Goal: Communication & Community: Ask a question

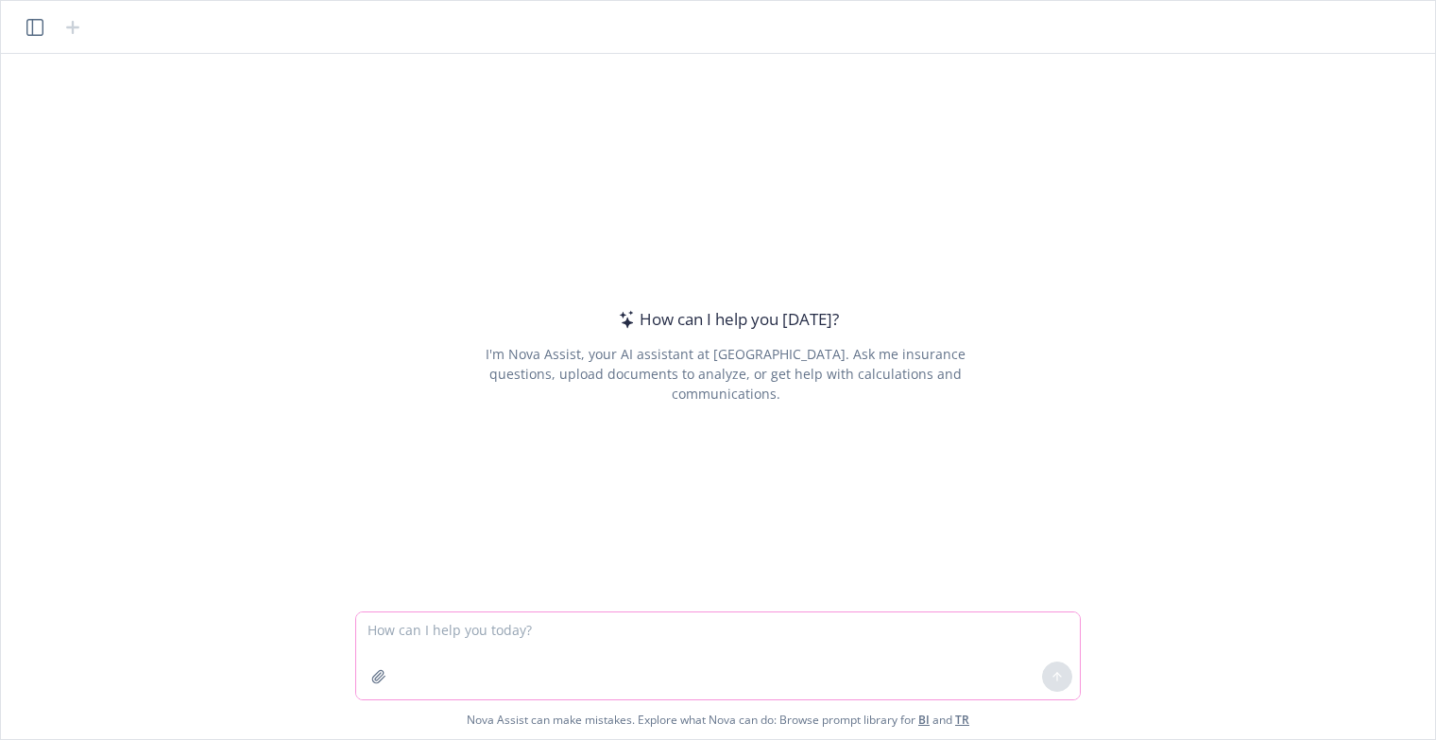
click at [440, 640] on textarea at bounding box center [718, 655] width 724 height 87
paste textarea "quick question on Microsoft Teams - we all have this app on our computers and a…"
type textarea "quick question on Microsoft Teams - we all have this app on our computers and a…"
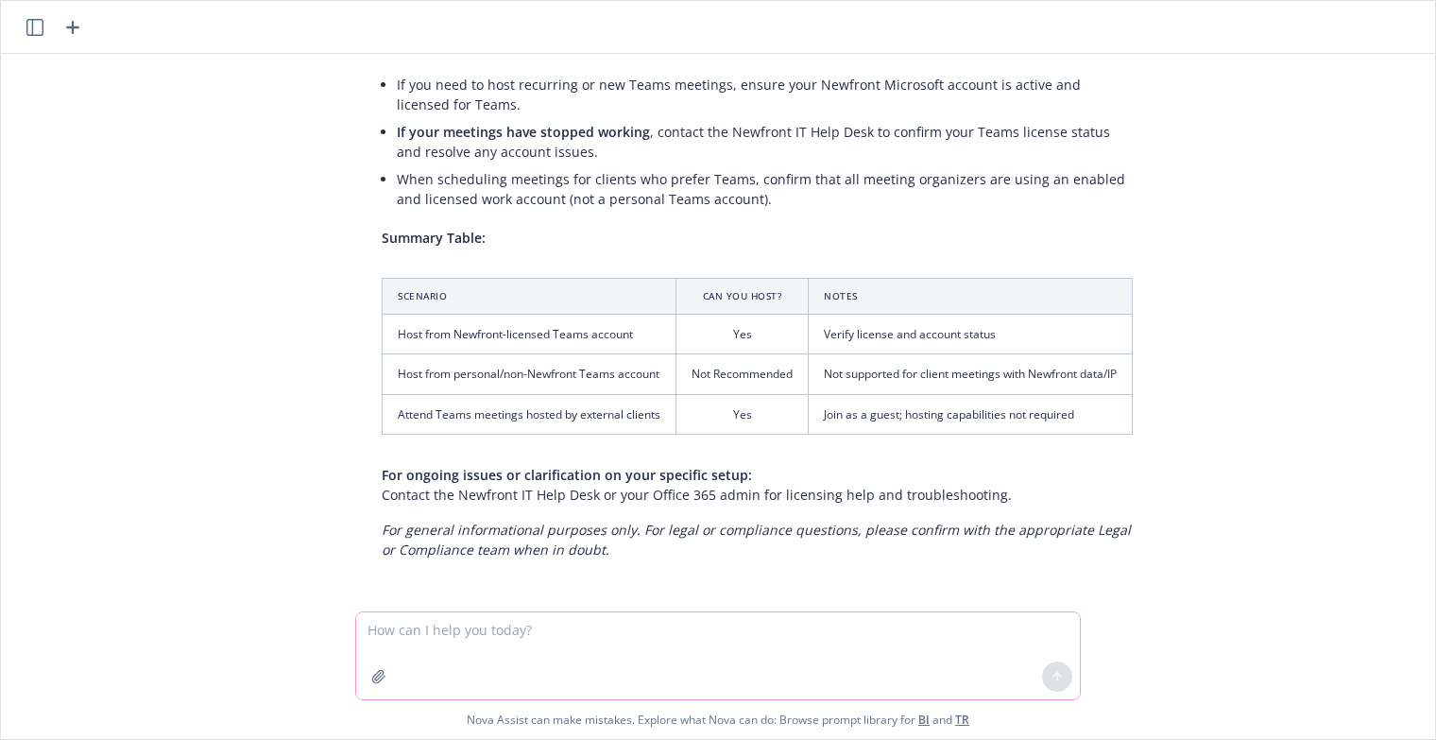
scroll to position [702, 0]
